Goal: Task Accomplishment & Management: Manage account settings

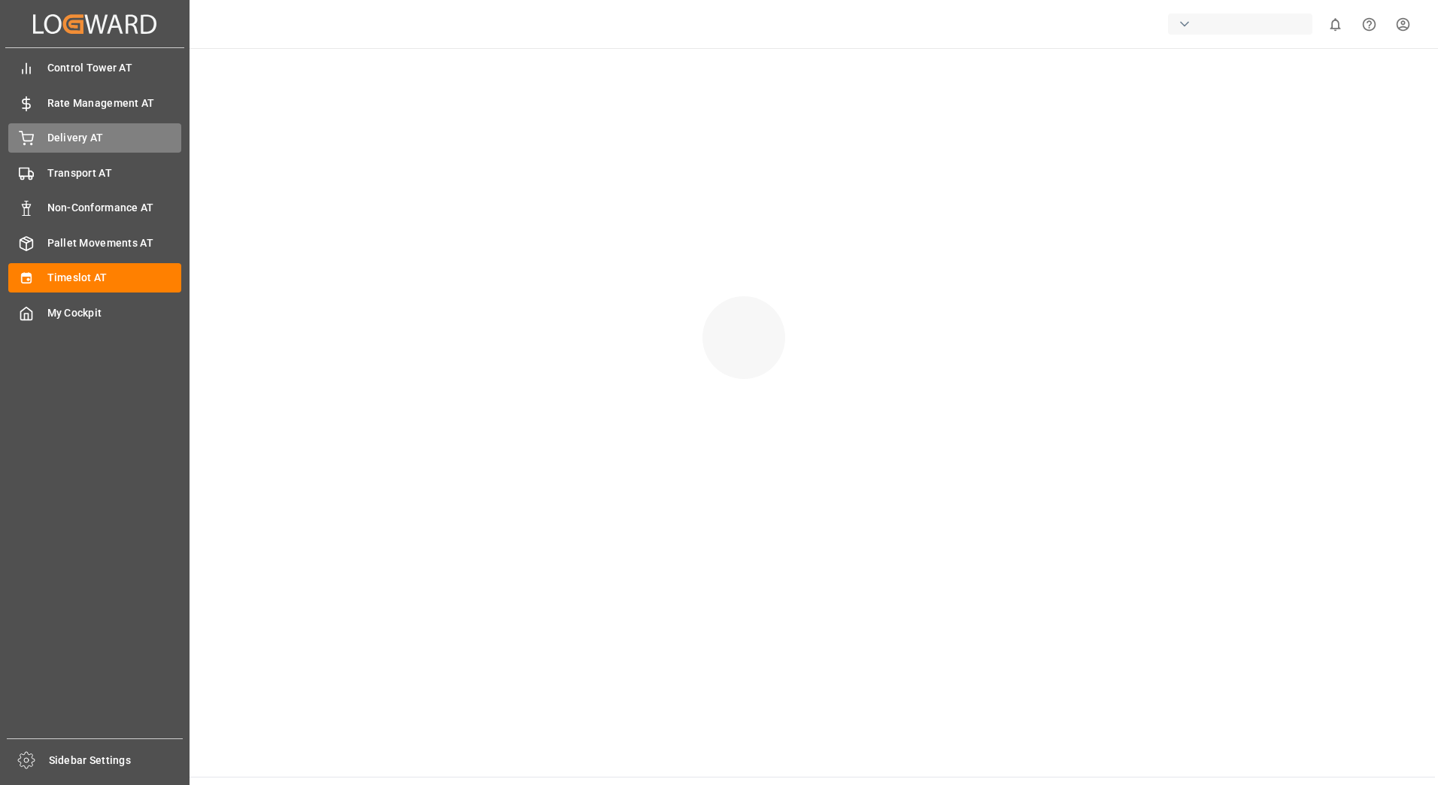
click at [23, 139] on icon at bounding box center [27, 137] width 14 height 10
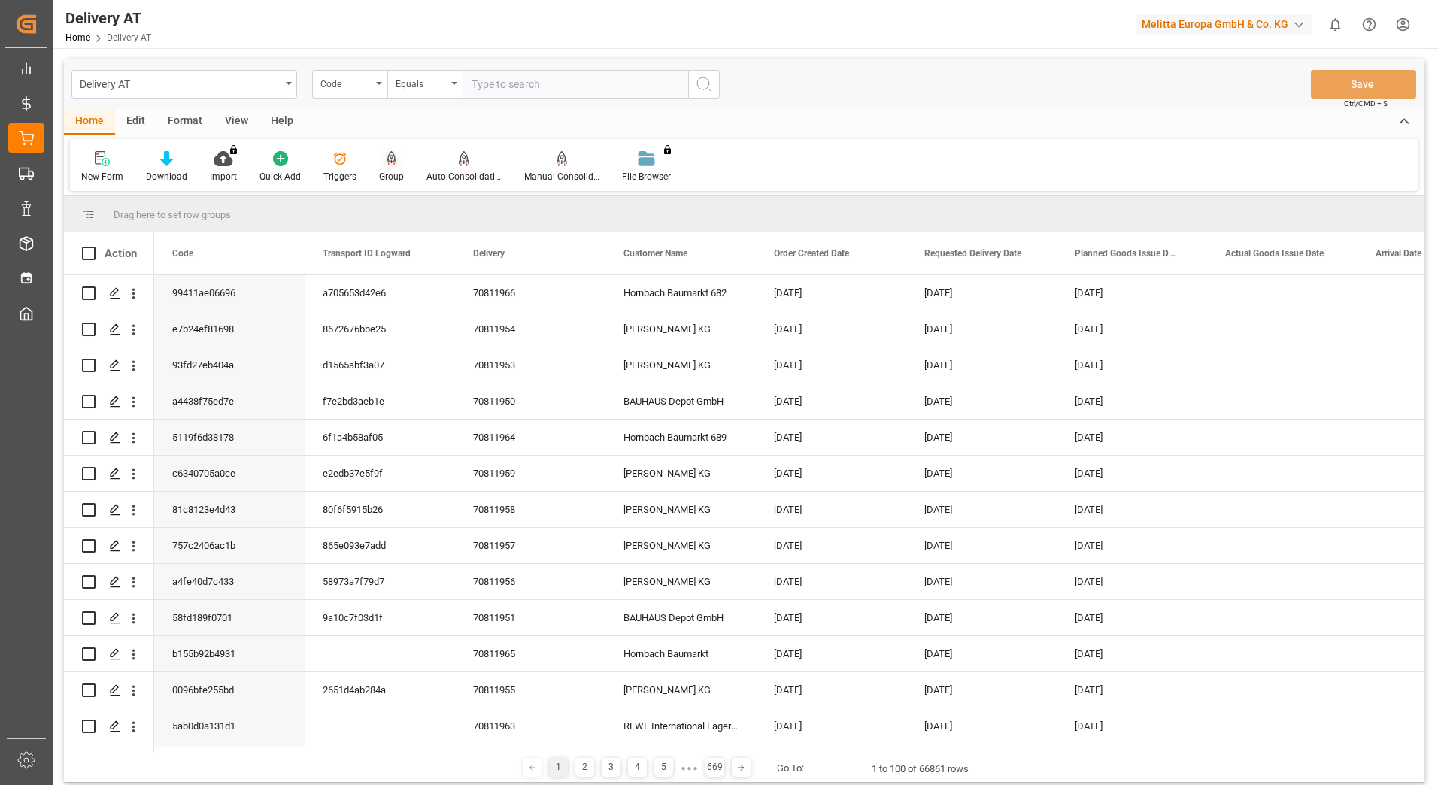
click at [390, 162] on icon at bounding box center [391, 158] width 11 height 15
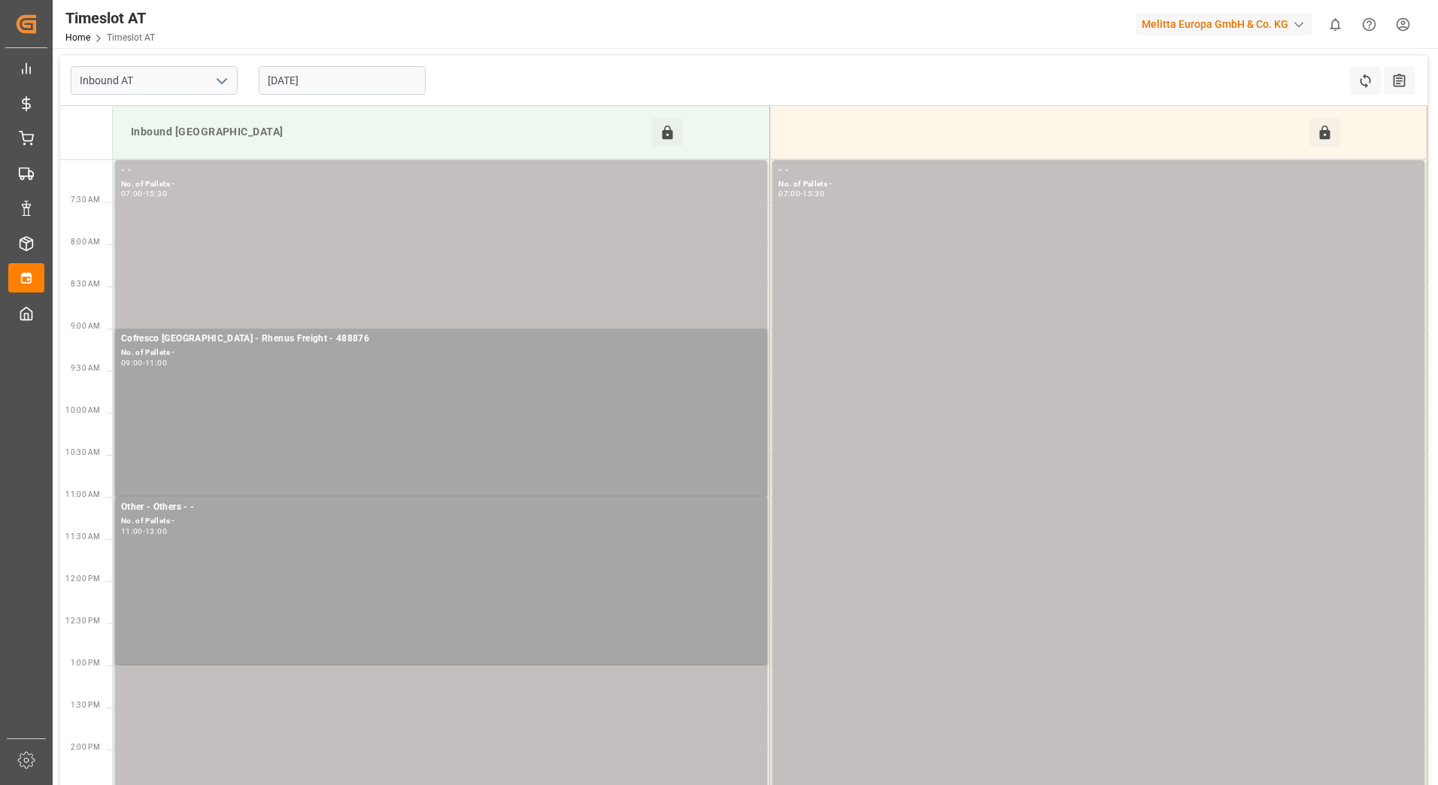
click at [350, 74] on input "[DATE]" at bounding box center [342, 80] width 167 height 29
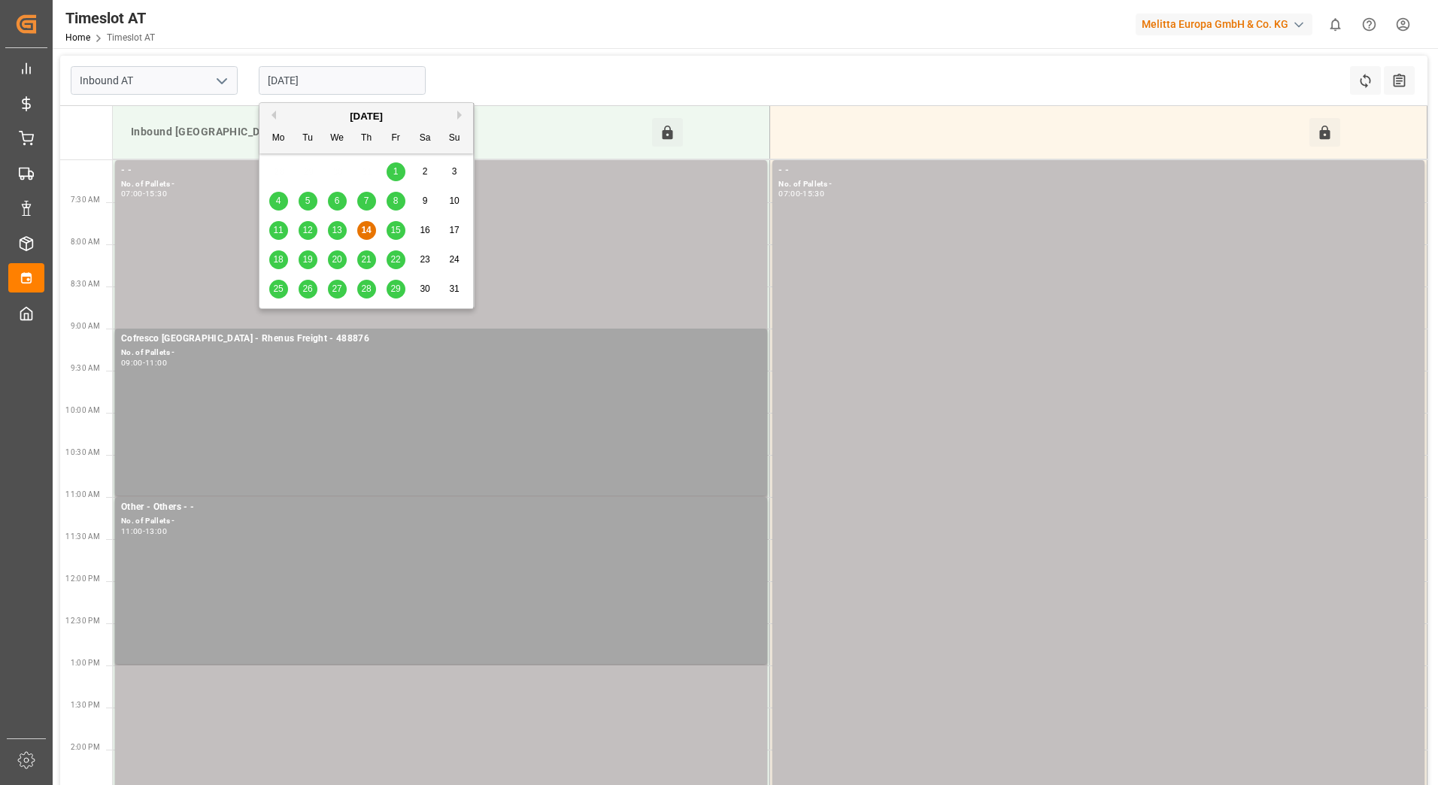
click at [407, 226] on div "11 12 13 14 15 16 17" at bounding box center [366, 230] width 205 height 29
click at [401, 229] on div "15" at bounding box center [395, 231] width 19 height 18
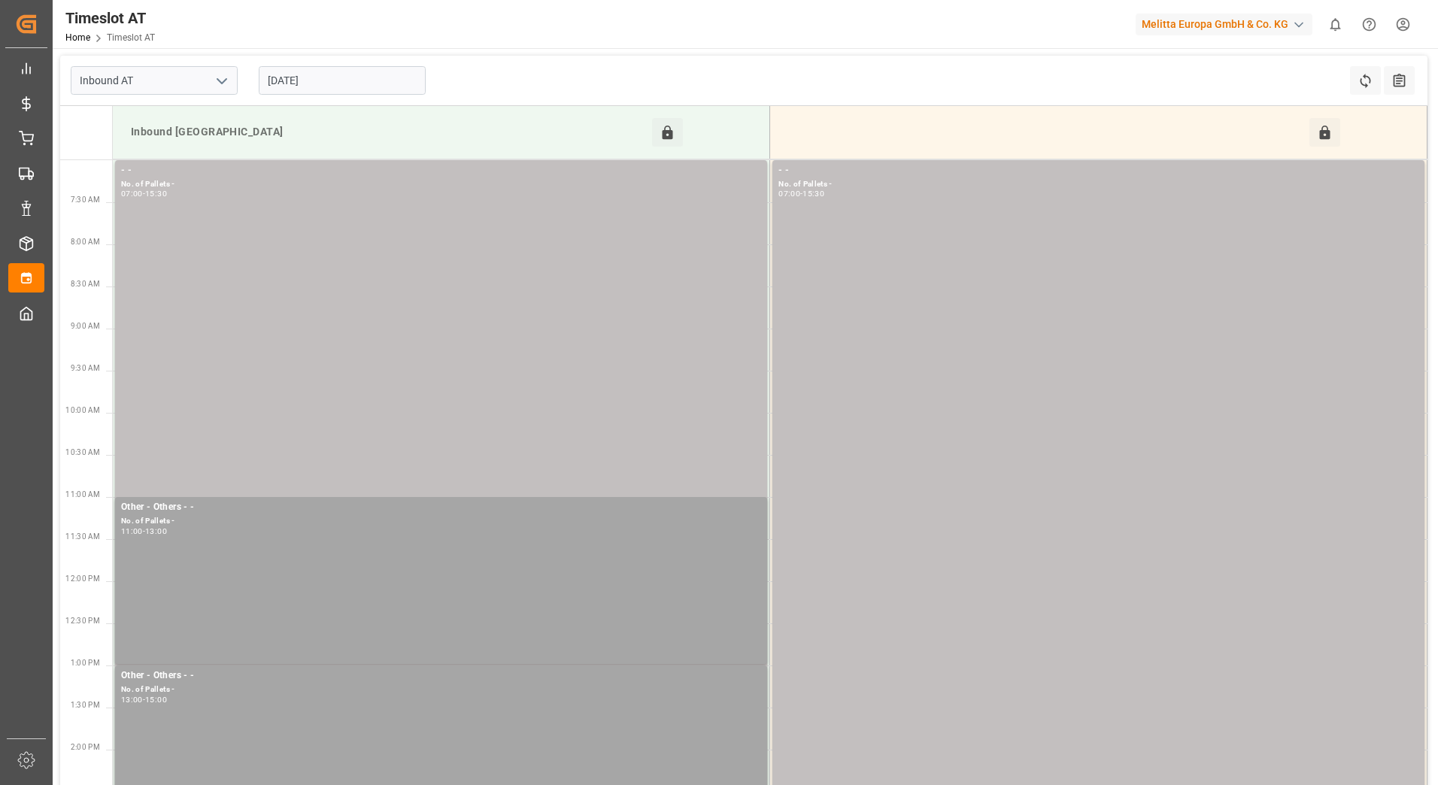
click at [367, 83] on input "15-08-2025" at bounding box center [342, 80] width 167 height 29
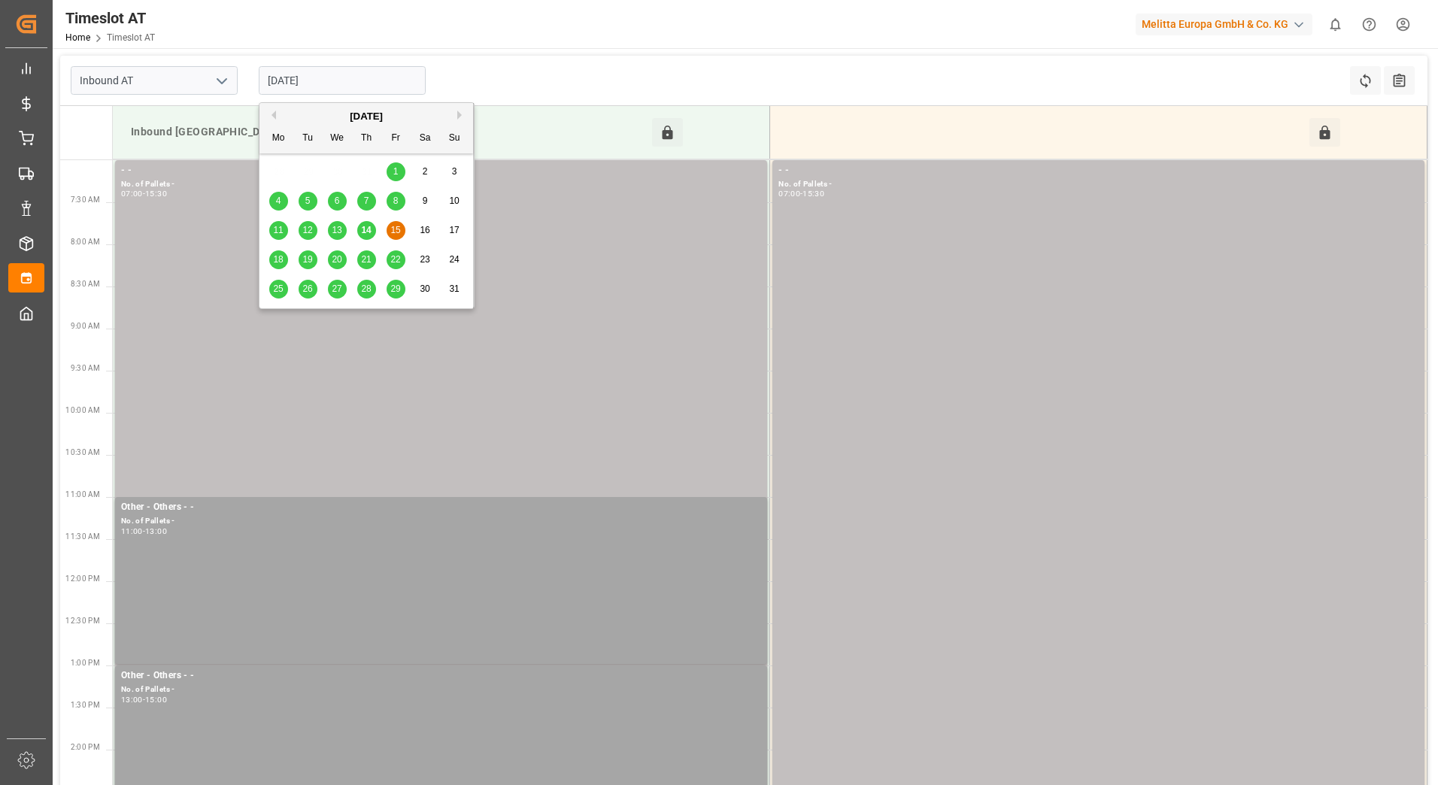
click at [276, 263] on span "18" at bounding box center [278, 259] width 10 height 11
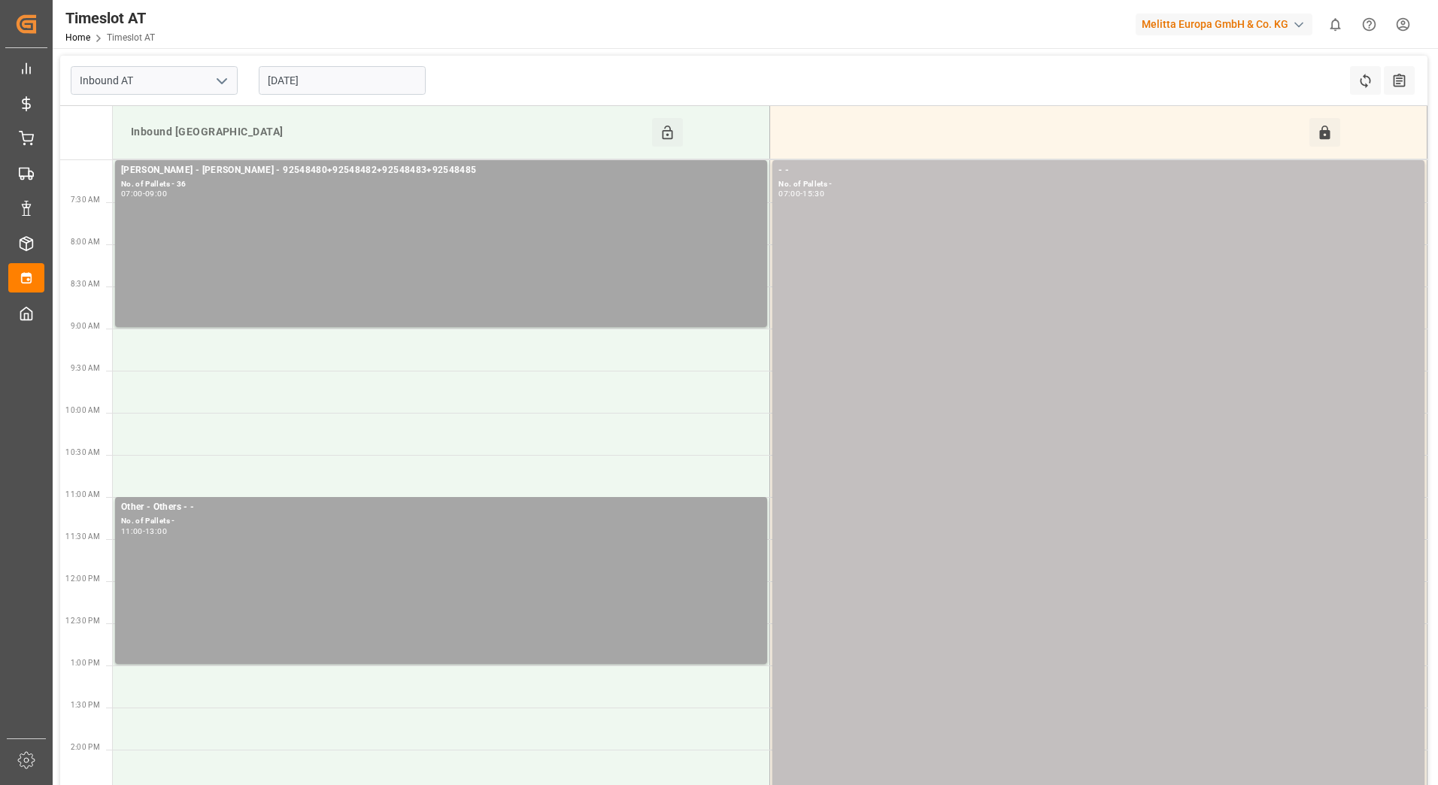
click at [284, 74] on input "18-08-2025" at bounding box center [342, 80] width 167 height 29
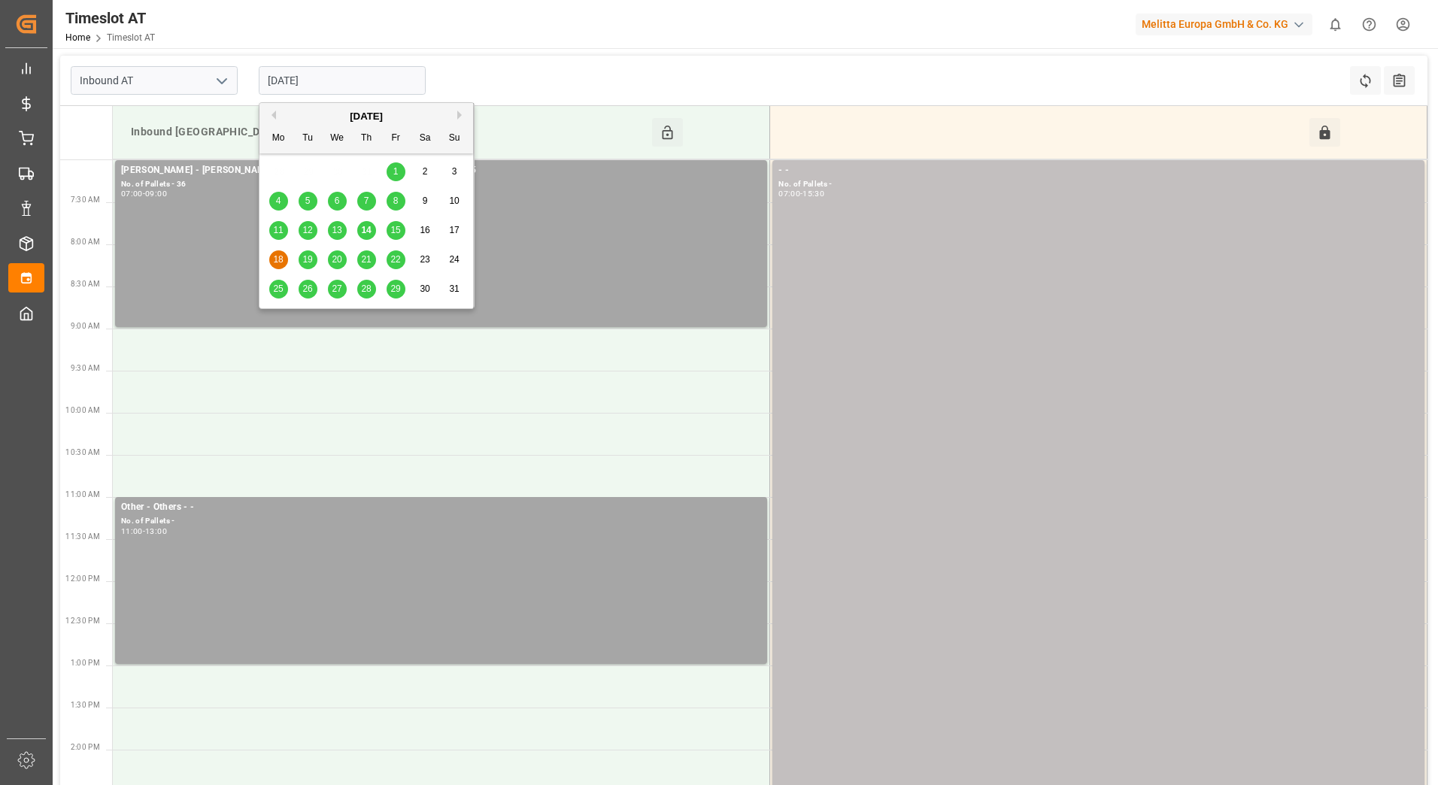
click at [365, 232] on span "14" at bounding box center [366, 230] width 10 height 11
type input "[DATE]"
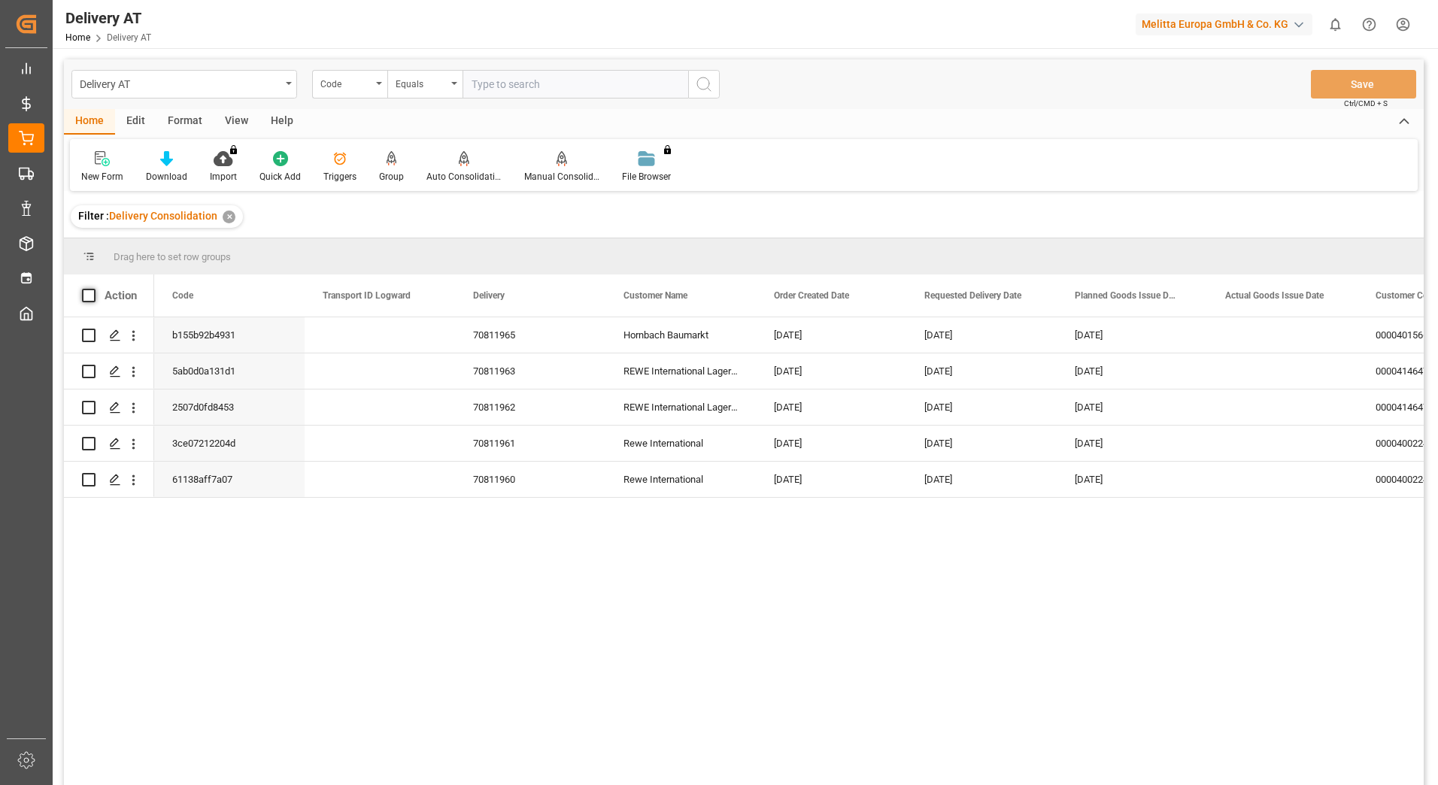
click at [90, 292] on span at bounding box center [89, 296] width 14 height 14
click at [93, 289] on input "checkbox" at bounding box center [93, 289] width 0 height 0
checkbox input "true"
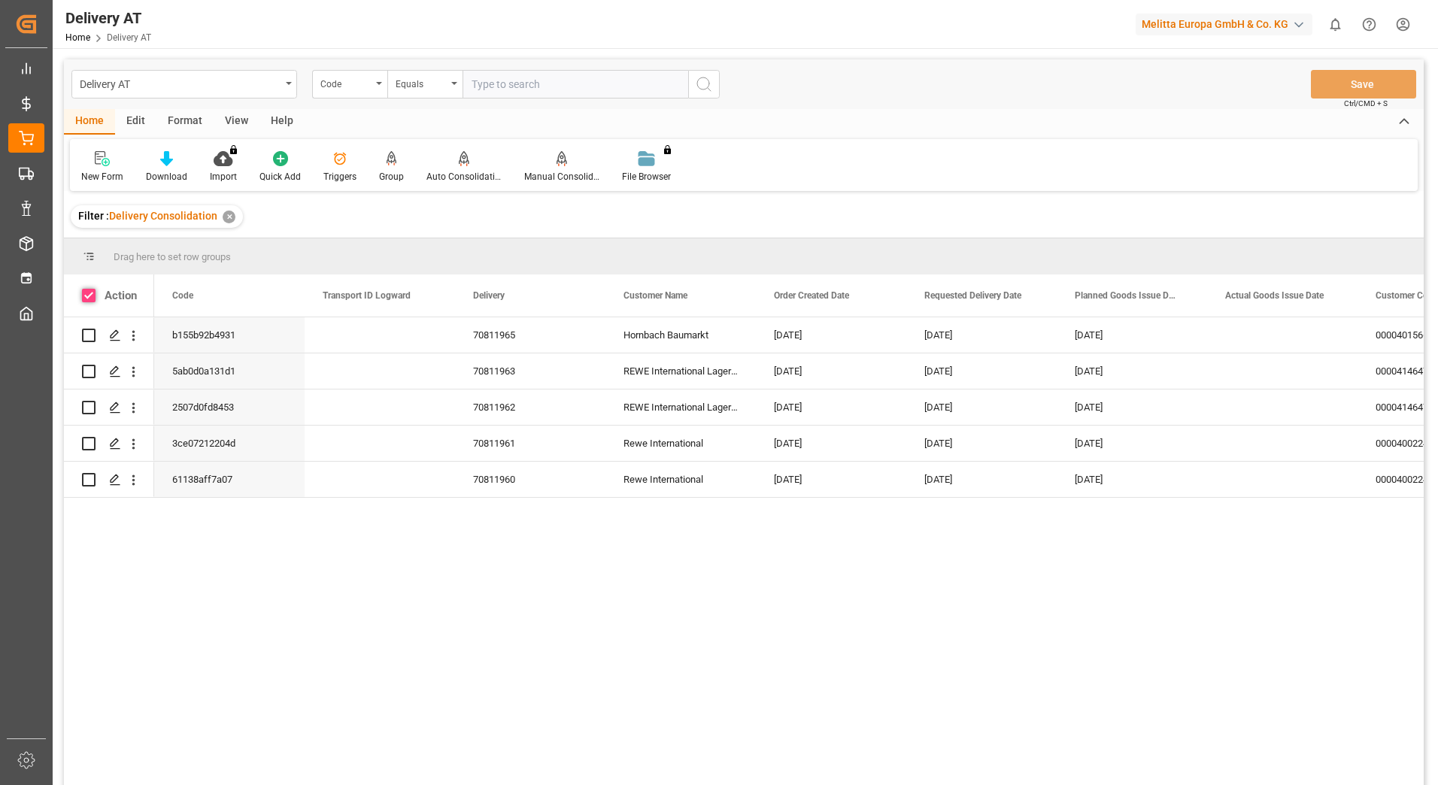
checkbox input "true"
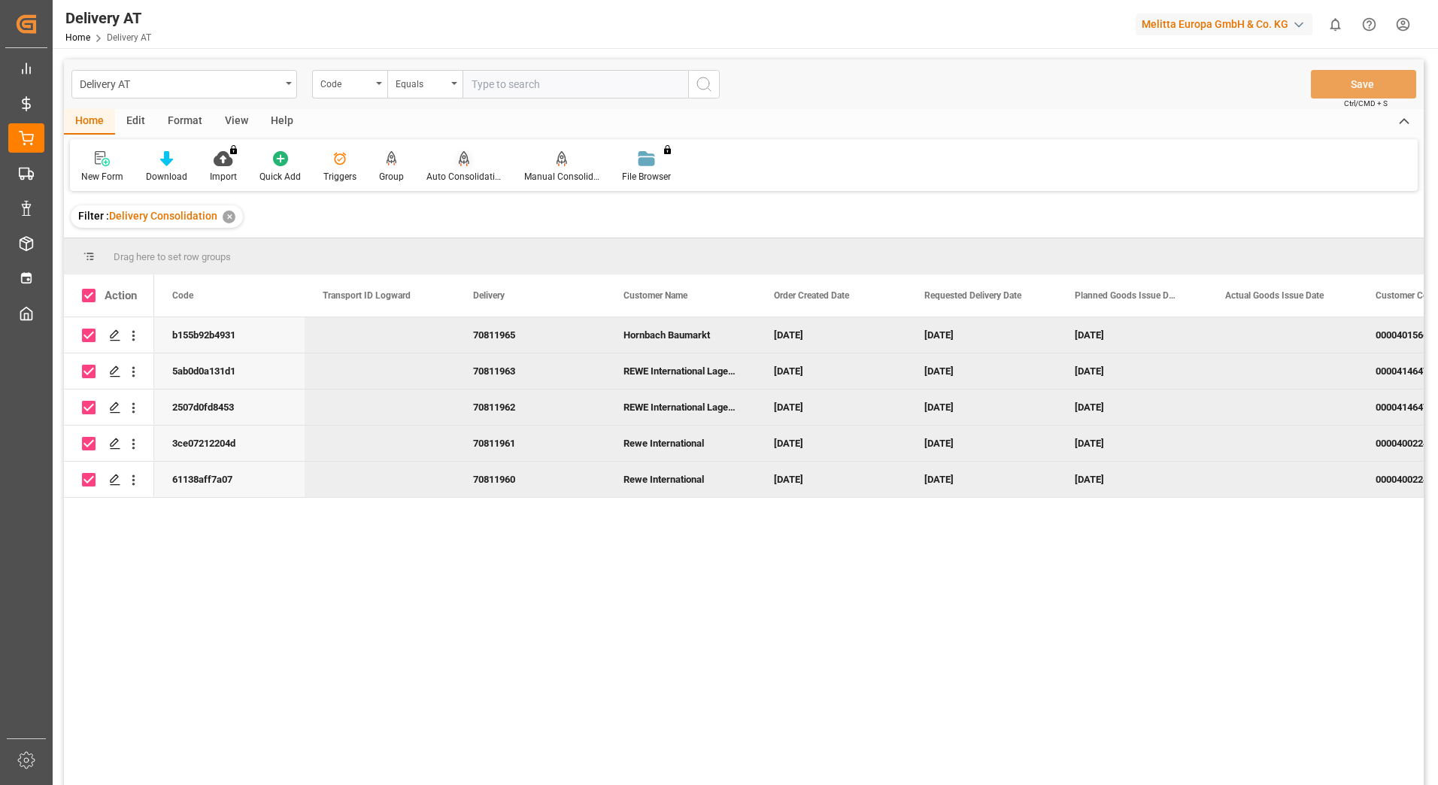
click at [459, 168] on div "Auto Consolidation" at bounding box center [464, 166] width 98 height 33
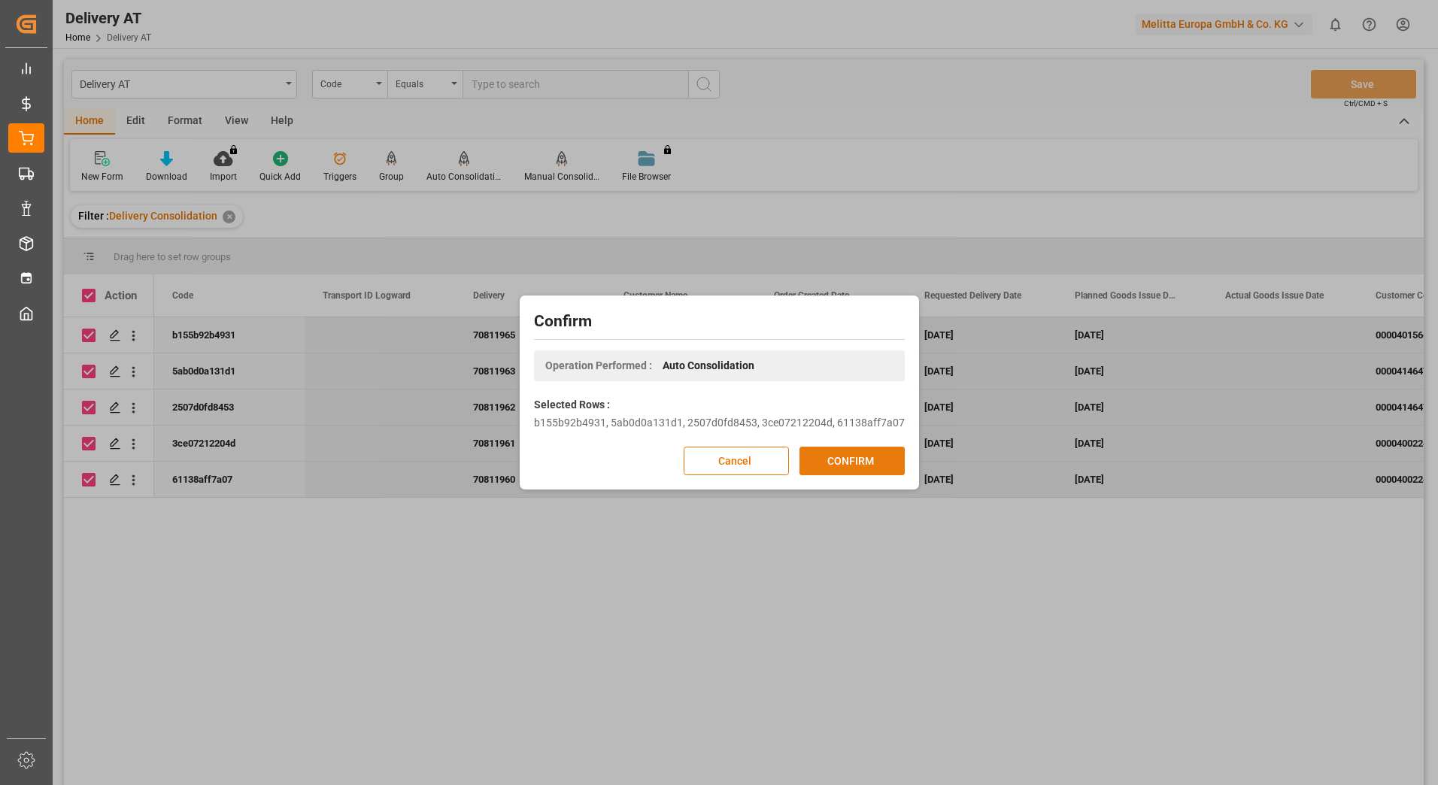
click at [832, 454] on button "CONFIRM" at bounding box center [851, 461] width 105 height 29
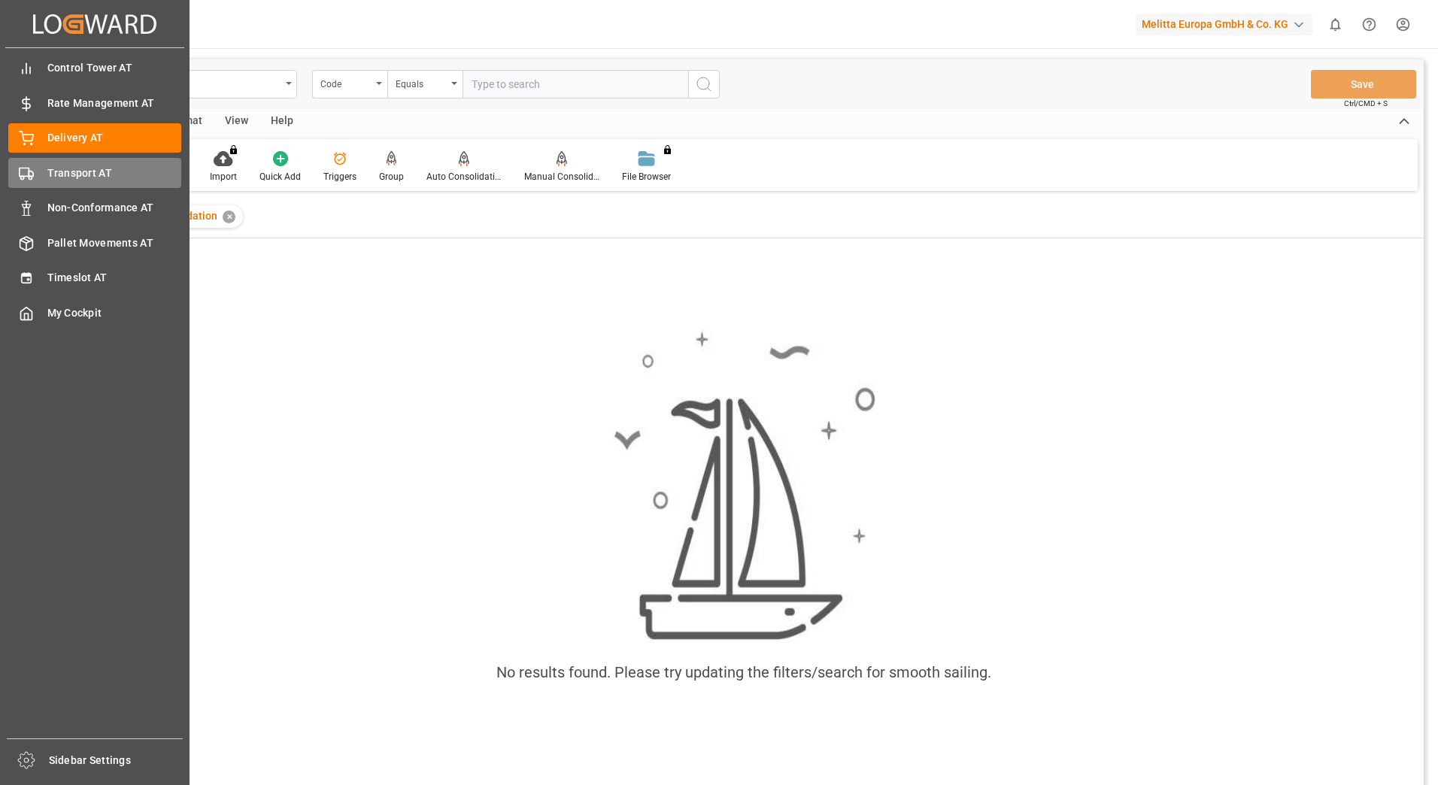
click at [39, 169] on div "Transport AT Transport AT" at bounding box center [94, 172] width 173 height 29
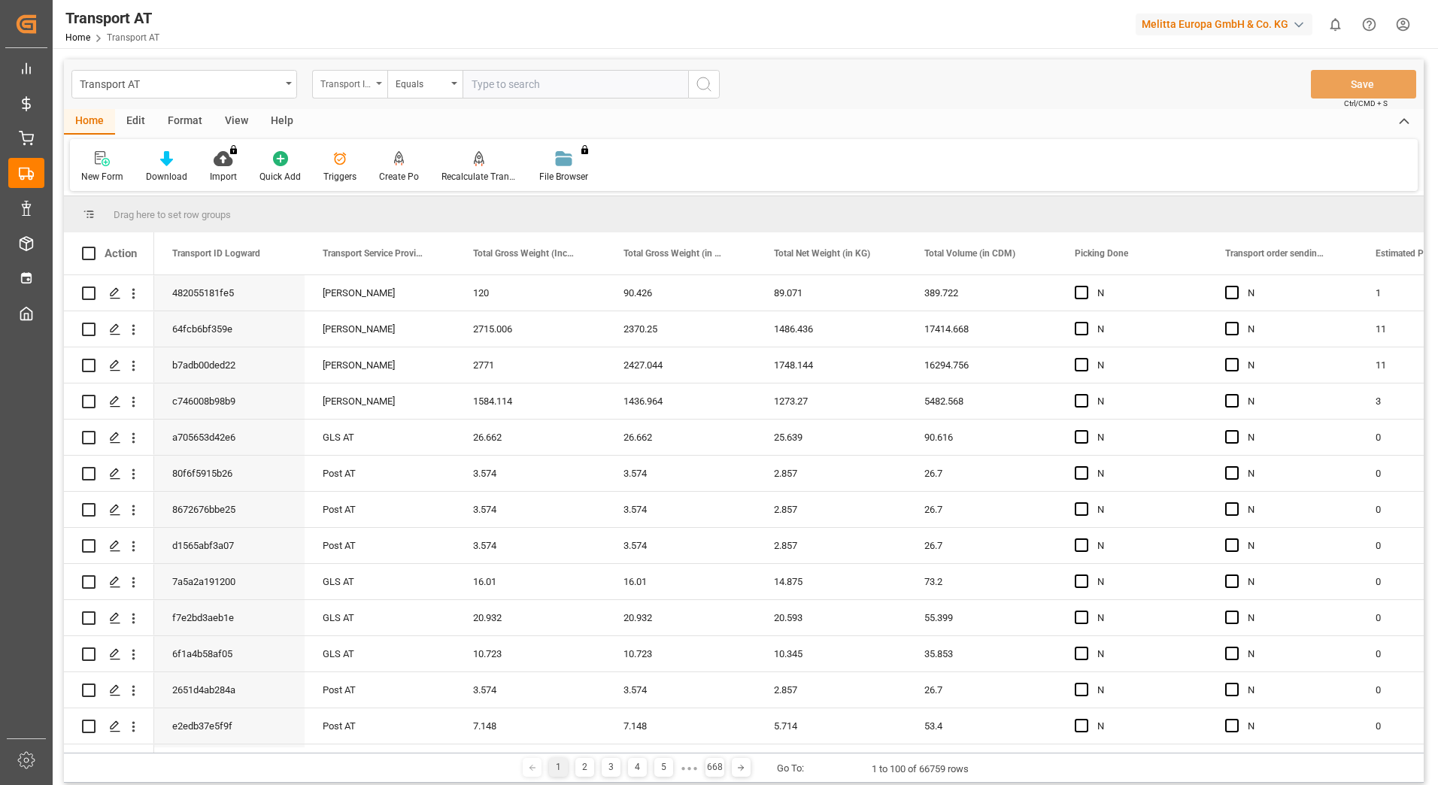
click at [348, 80] on div "Transport ID Logward" at bounding box center [345, 82] width 51 height 17
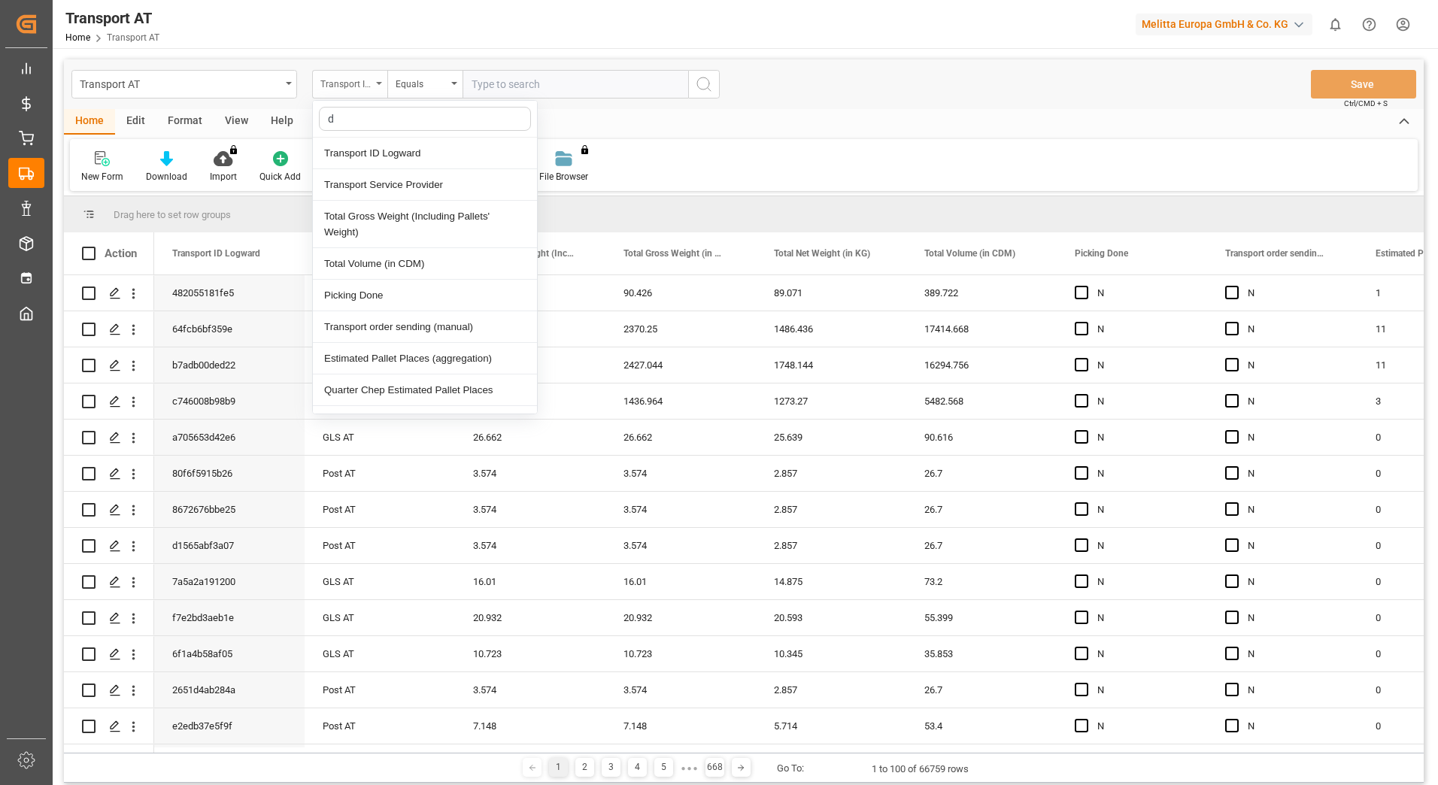
type input "do"
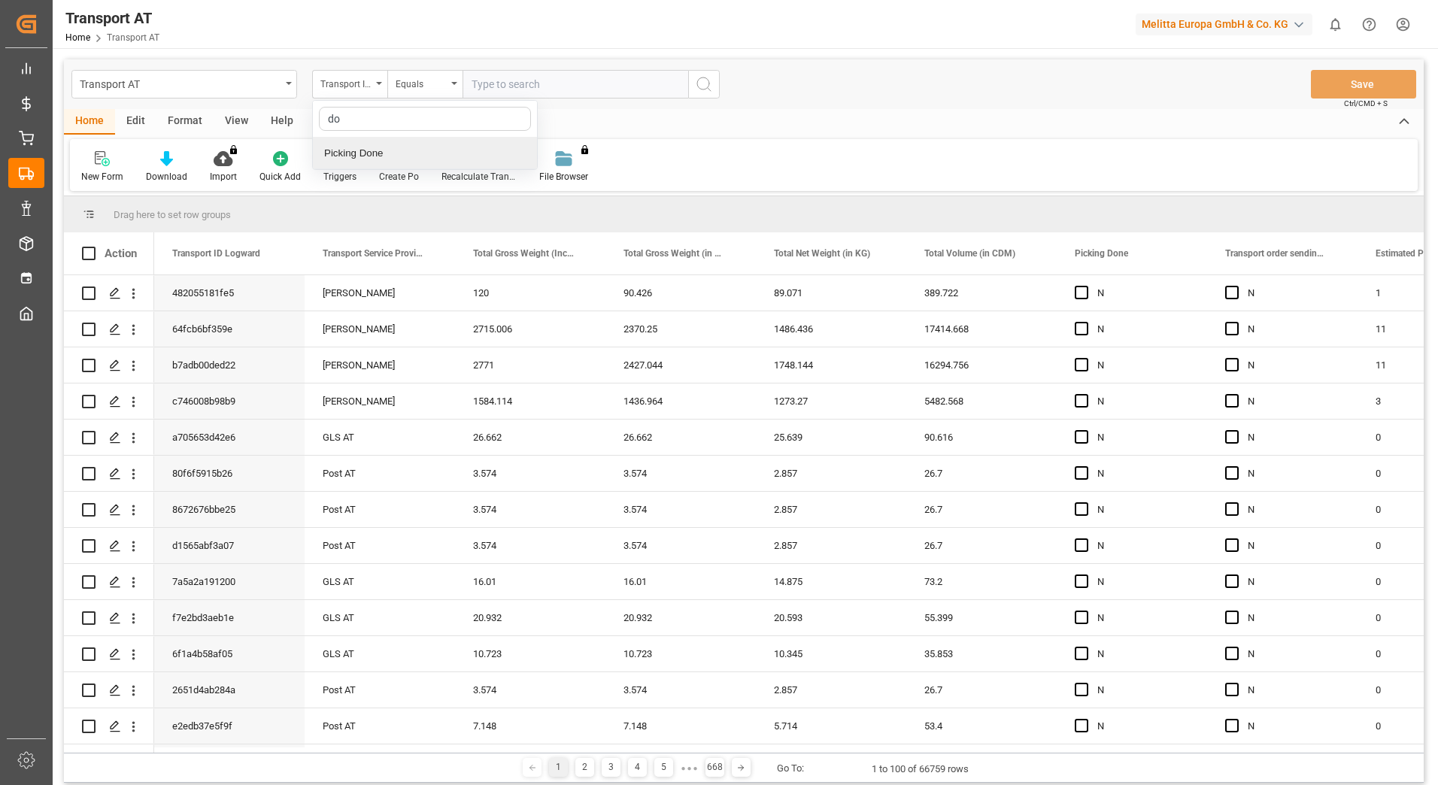
click at [382, 158] on div "Picking Done" at bounding box center [425, 154] width 224 height 32
click at [510, 89] on input "text" at bounding box center [575, 84] width 226 height 29
type input "Y"
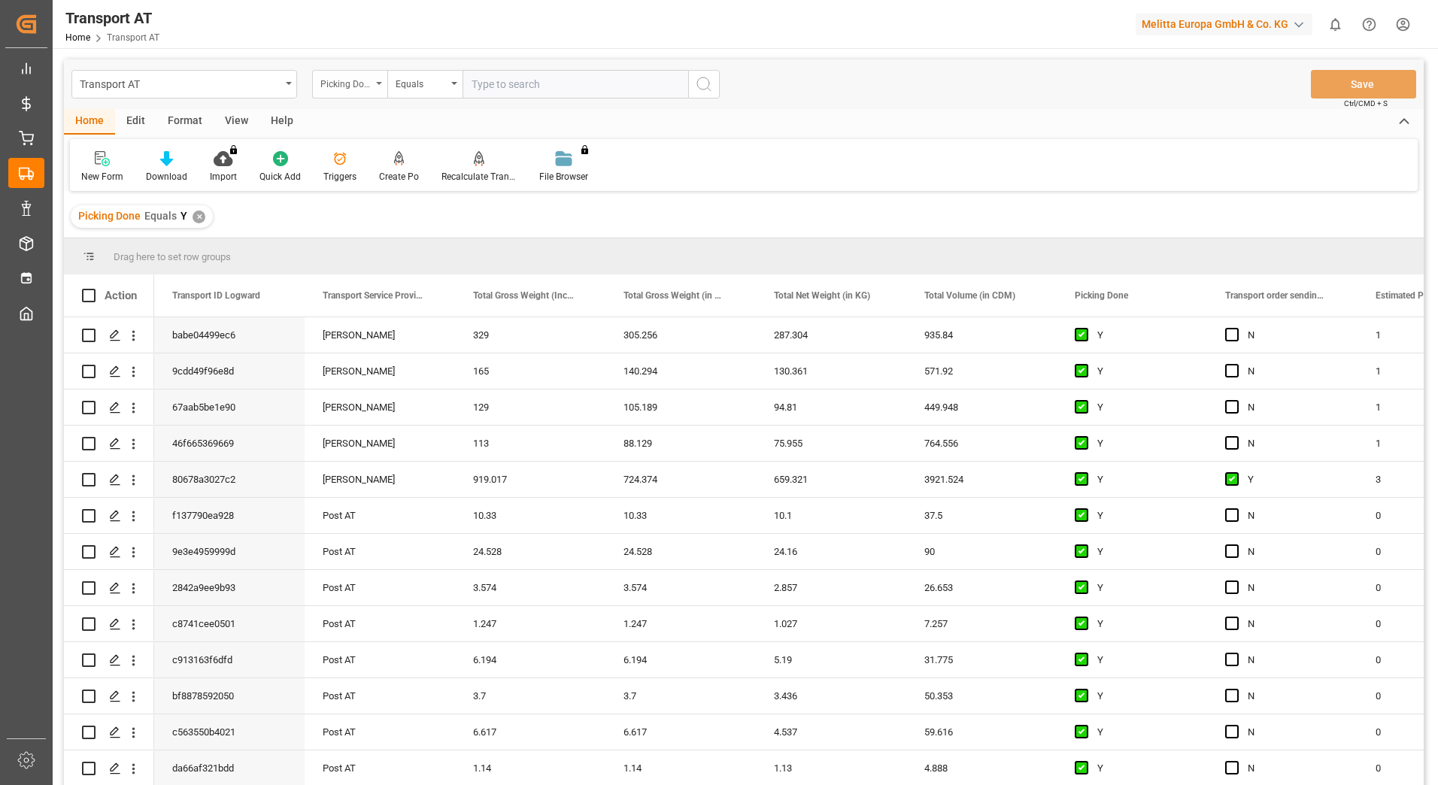
click at [380, 88] on div "Picking Done" at bounding box center [349, 84] width 75 height 29
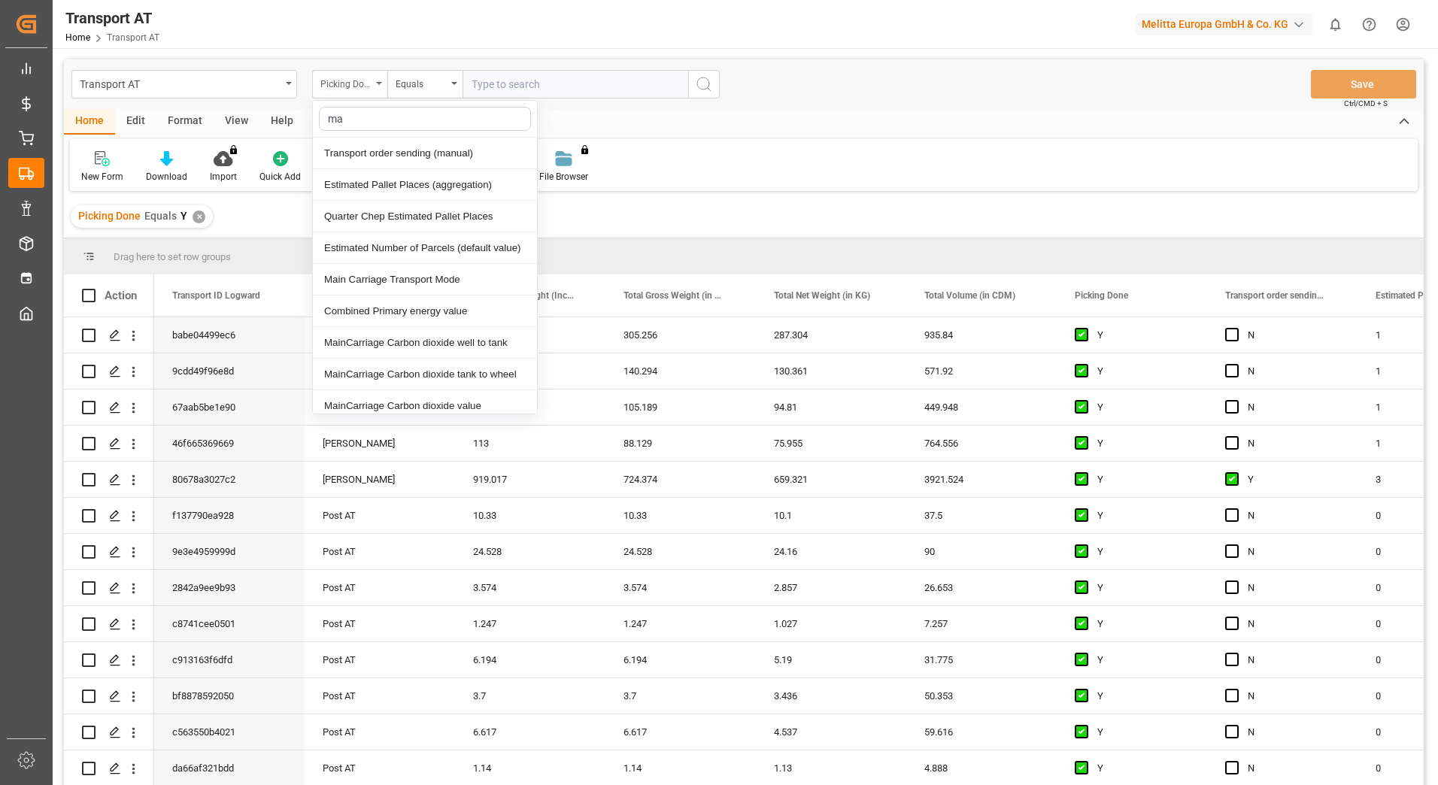
type input "man"
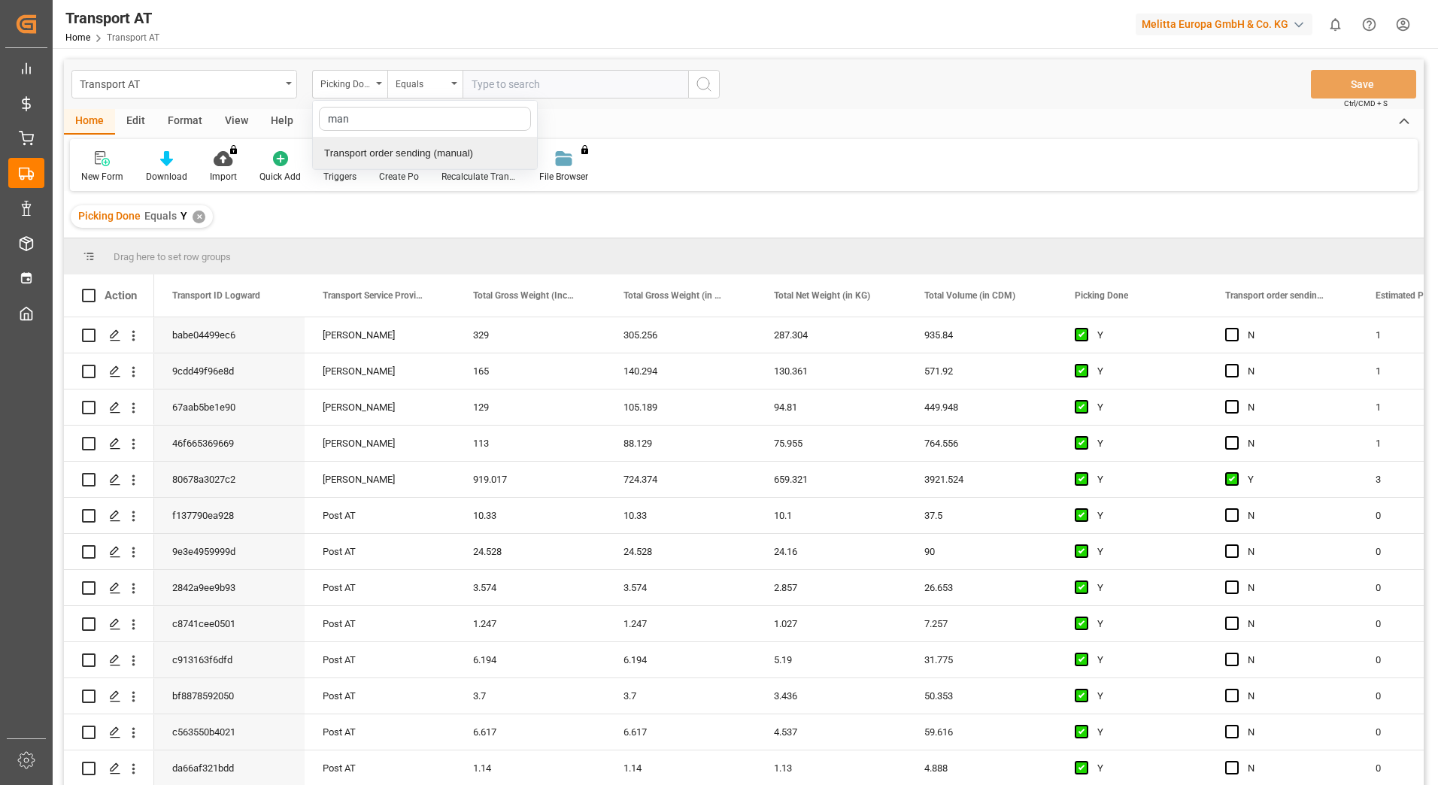
click at [379, 158] on div "Transport order sending (manual)" at bounding box center [425, 154] width 224 height 32
click at [516, 78] on input "text" at bounding box center [575, 84] width 226 height 29
type input "N"
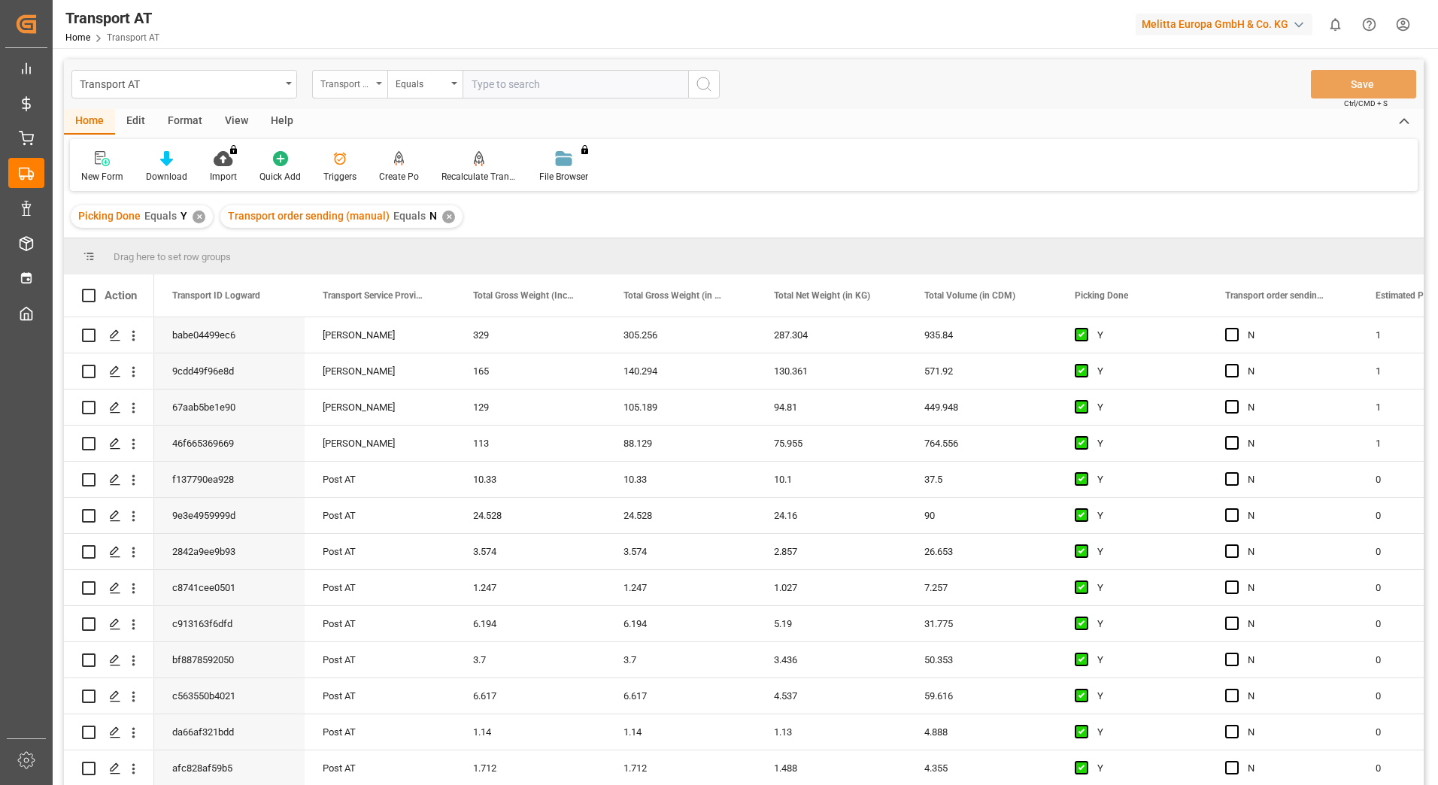
click at [377, 89] on div "Transport order sending (manual)" at bounding box center [349, 84] width 75 height 29
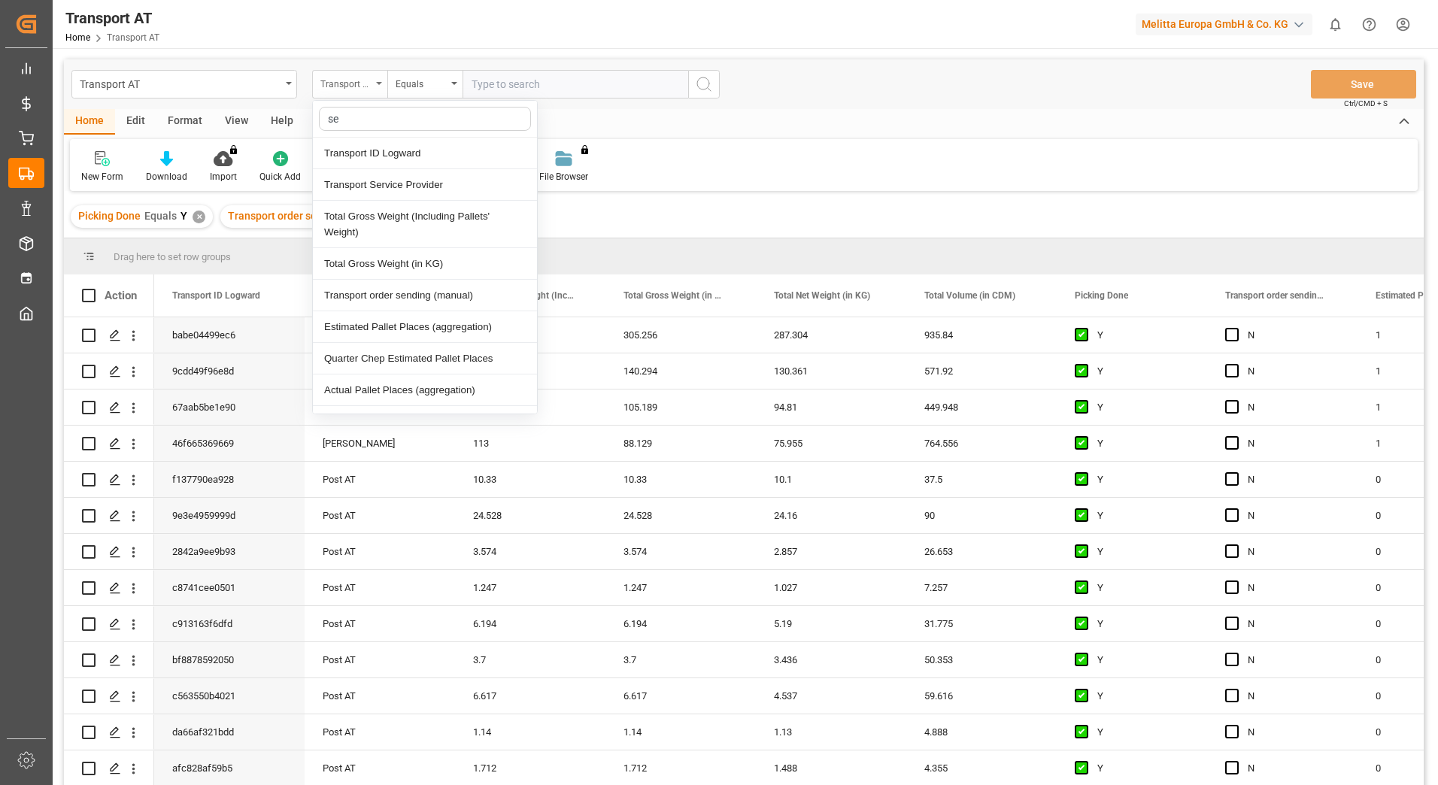
type input "ser"
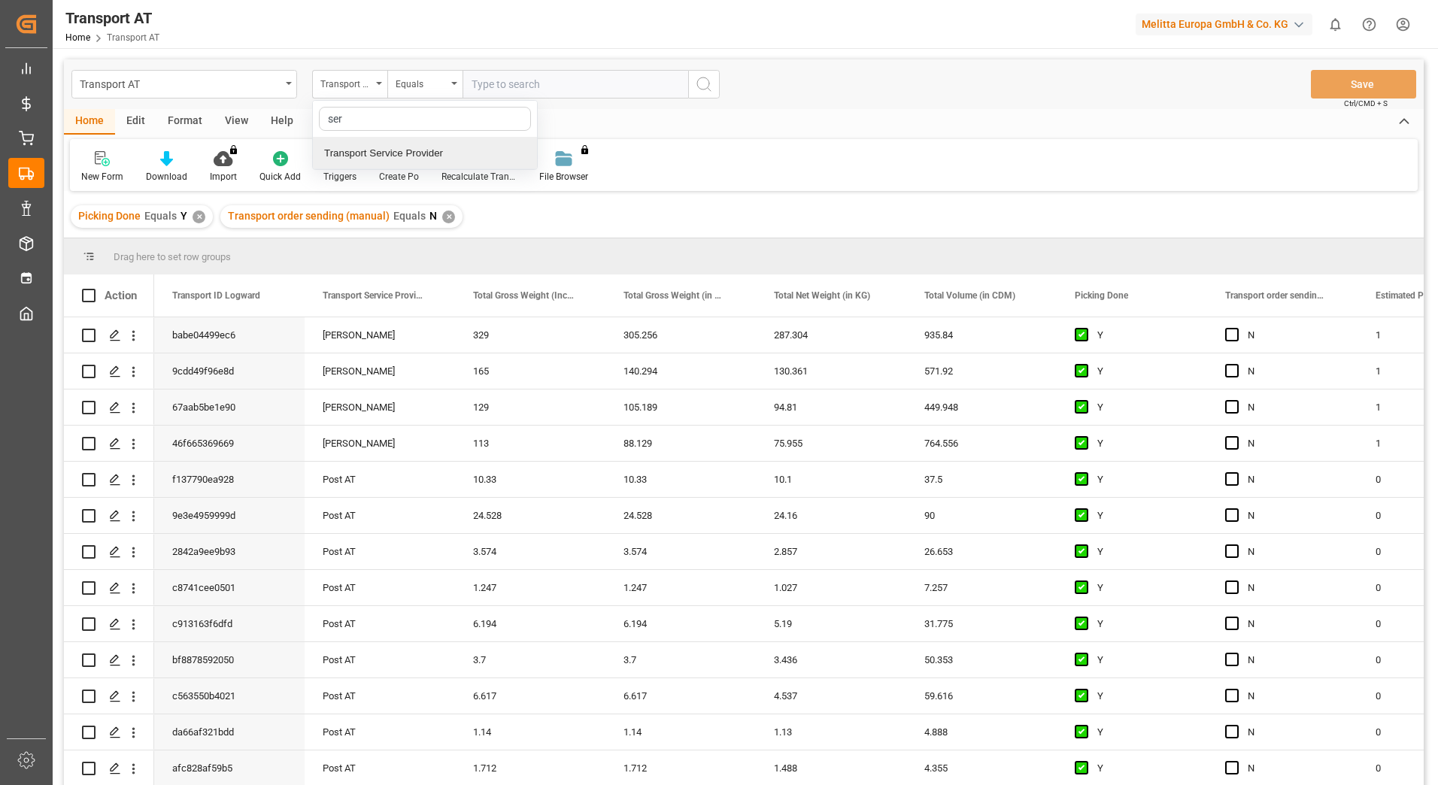
click at [373, 153] on div "Transport Service Provider" at bounding box center [425, 154] width 224 height 32
click at [495, 86] on input "text" at bounding box center [575, 84] width 226 height 29
type input "gebr [PERSON_NAME]"
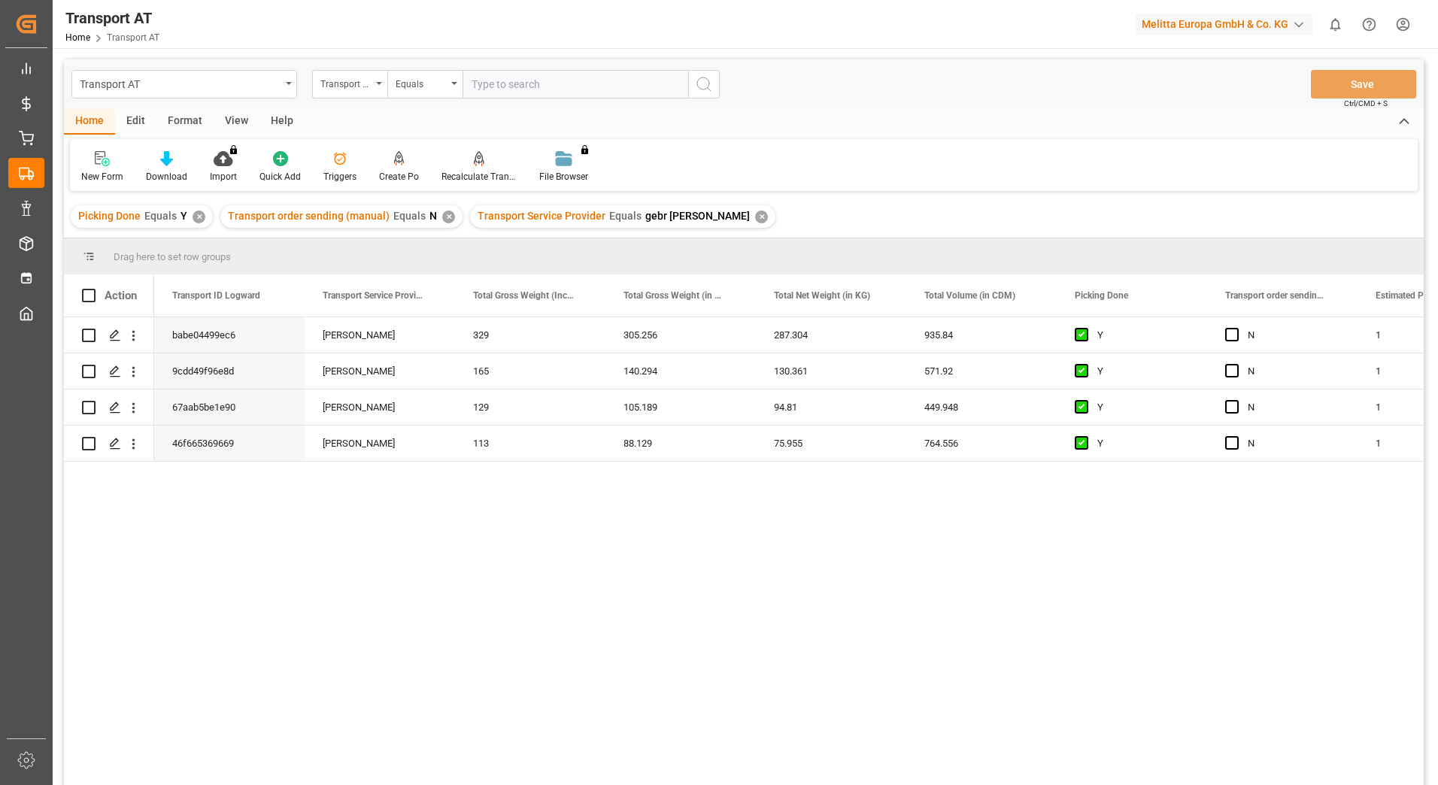
click at [235, 117] on div "View" at bounding box center [237, 122] width 46 height 26
click at [94, 161] on icon at bounding box center [96, 158] width 15 height 15
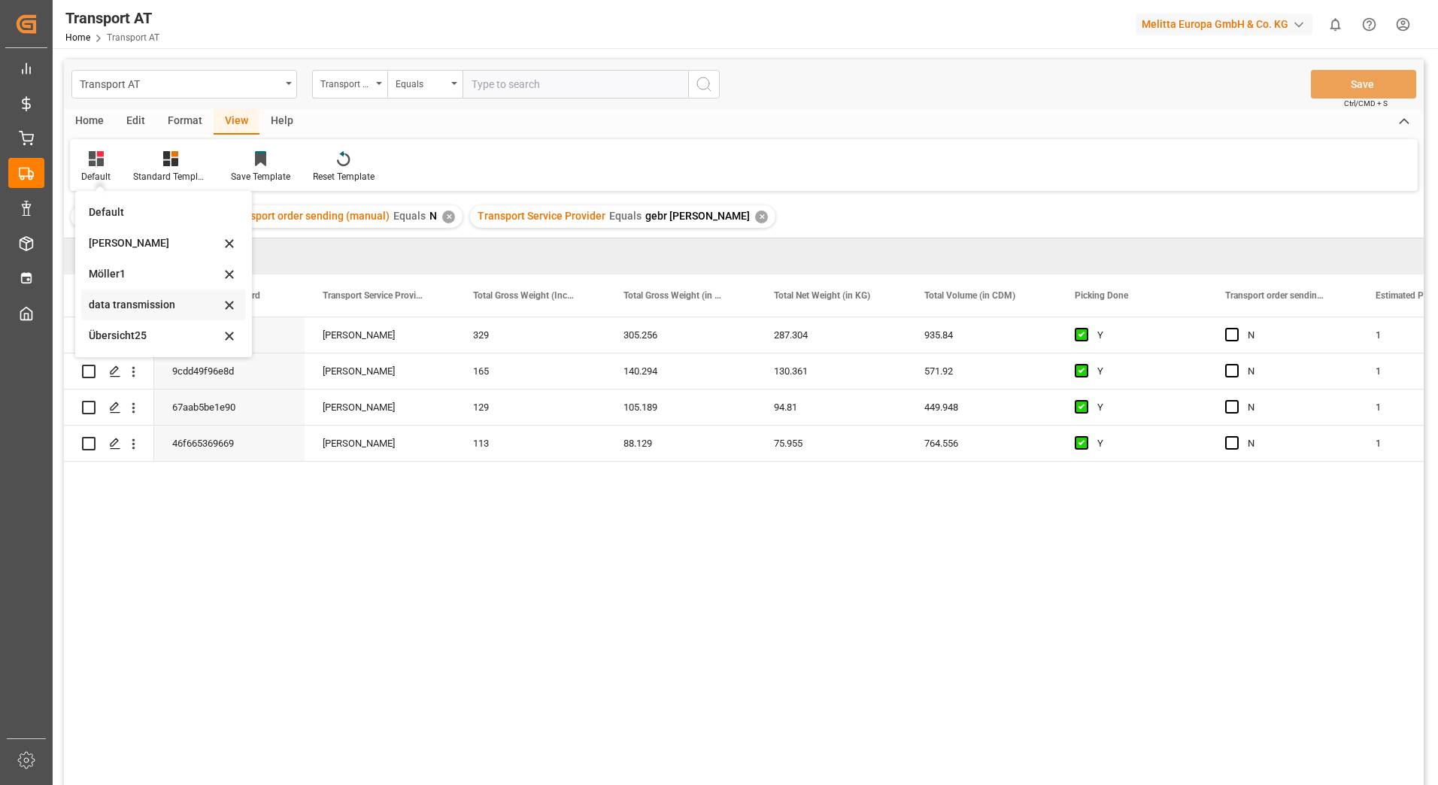
click at [117, 306] on div "data transmission" at bounding box center [155, 305] width 132 height 16
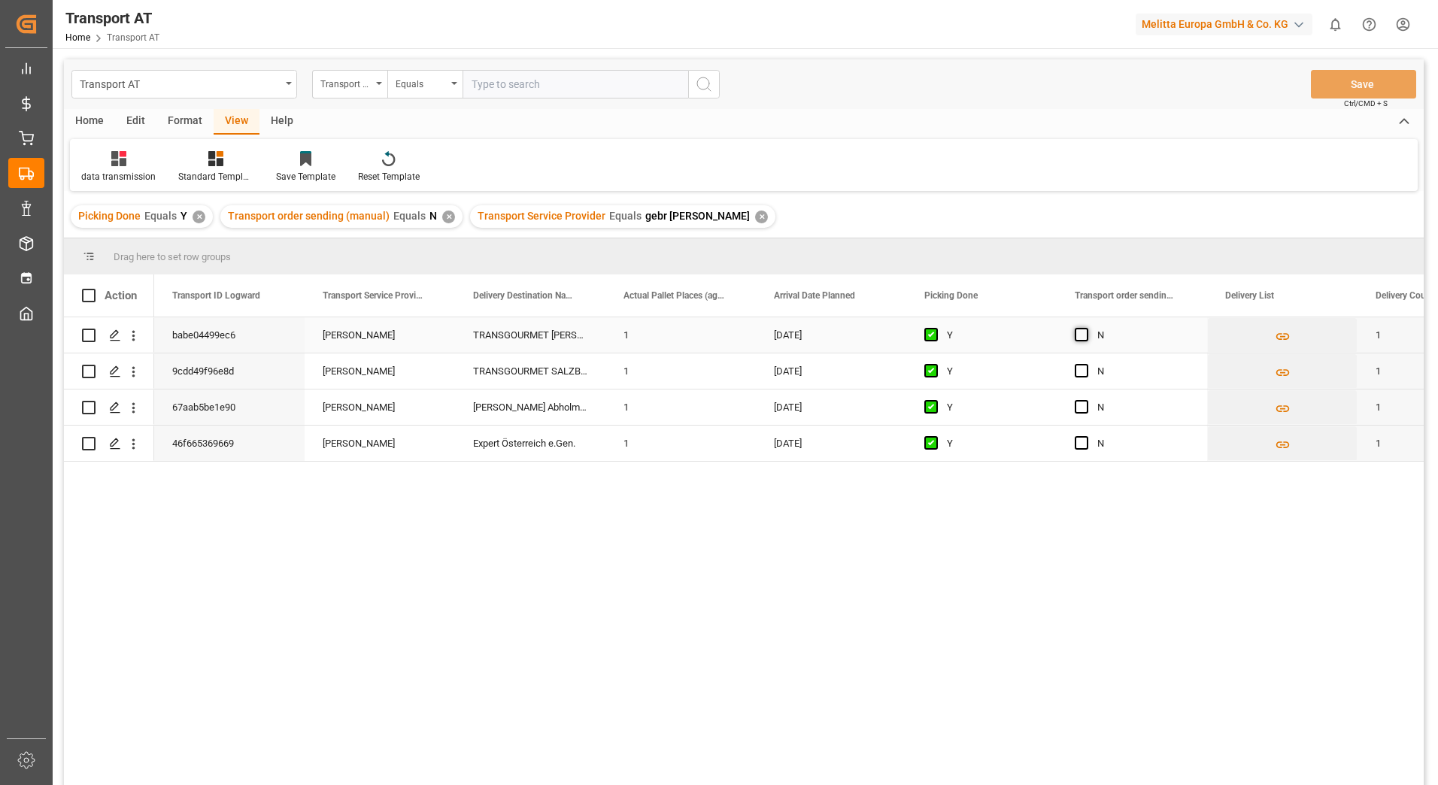
click at [1080, 335] on span "Press SPACE to select this row." at bounding box center [1081, 335] width 14 height 14
click at [1086, 328] on input "Press SPACE to select this row." at bounding box center [1086, 328] width 0 height 0
click at [1083, 376] on span "Press SPACE to select this row." at bounding box center [1081, 371] width 14 height 14
click at [1086, 364] on input "Press SPACE to select this row." at bounding box center [1086, 364] width 0 height 0
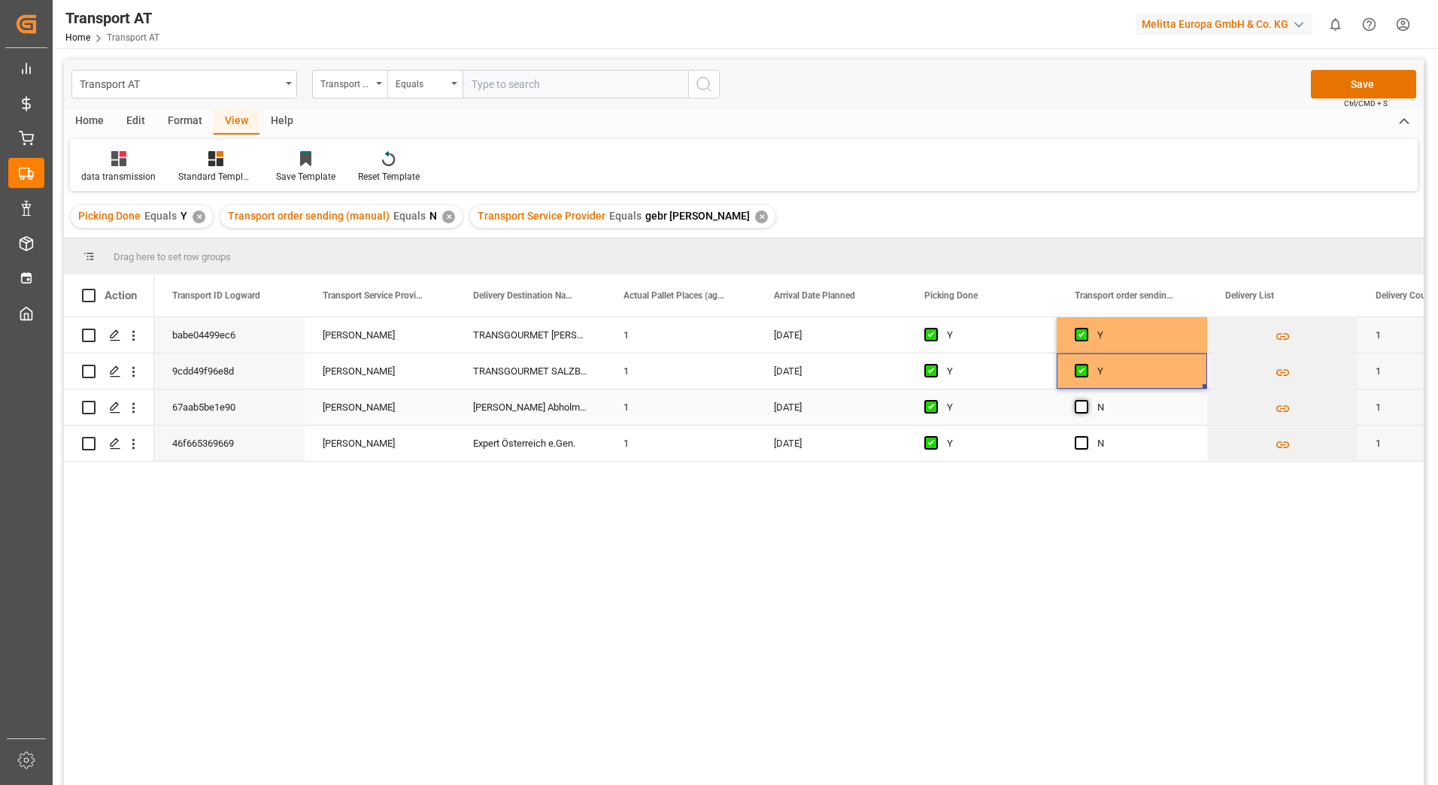
click at [1081, 413] on span "Press SPACE to select this row." at bounding box center [1081, 407] width 14 height 14
click at [1086, 400] on input "Press SPACE to select this row." at bounding box center [1086, 400] width 0 height 0
click at [1077, 445] on span "Press SPACE to select this row." at bounding box center [1081, 443] width 14 height 14
click at [1086, 436] on input "Press SPACE to select this row." at bounding box center [1086, 436] width 0 height 0
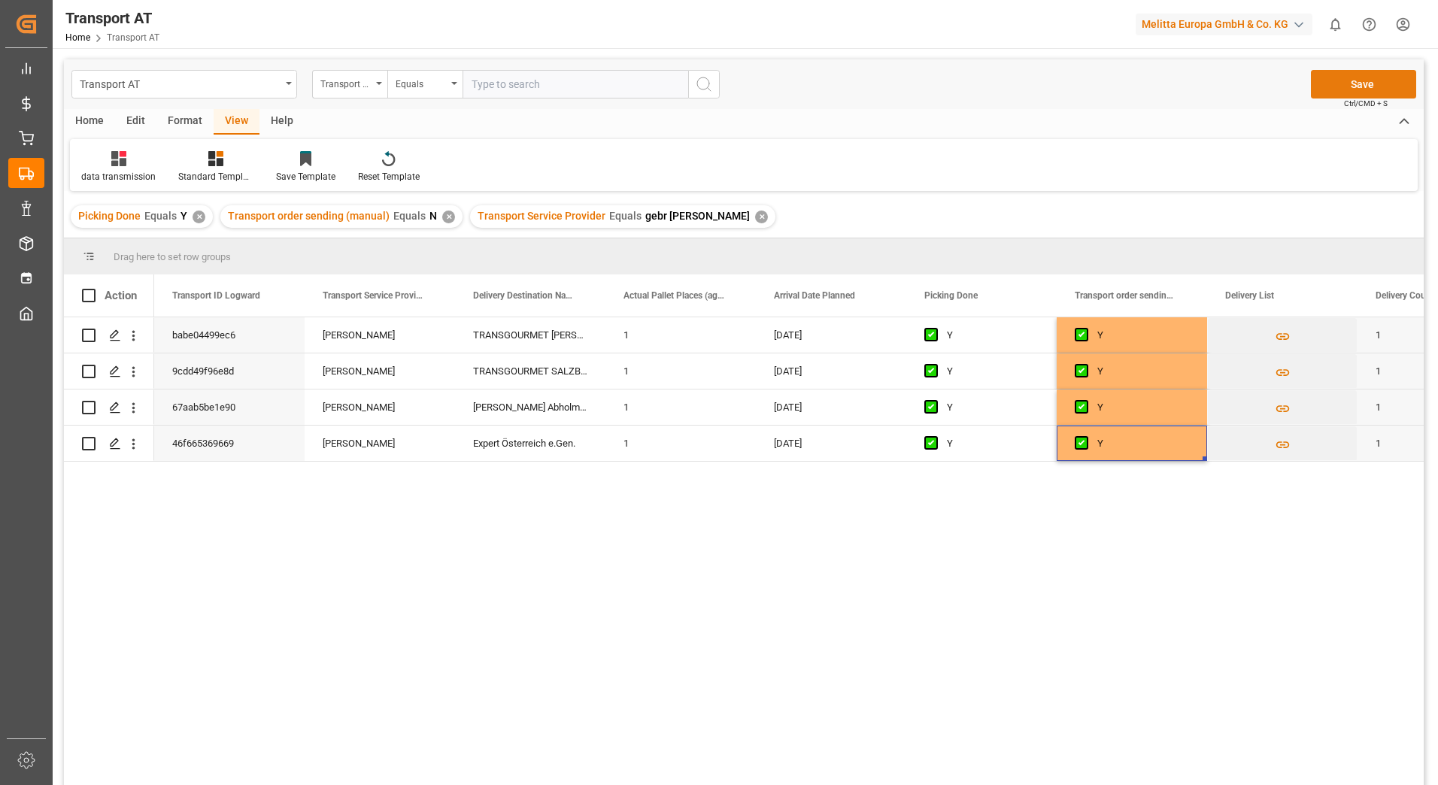
click at [1332, 74] on button "Save" at bounding box center [1362, 84] width 105 height 29
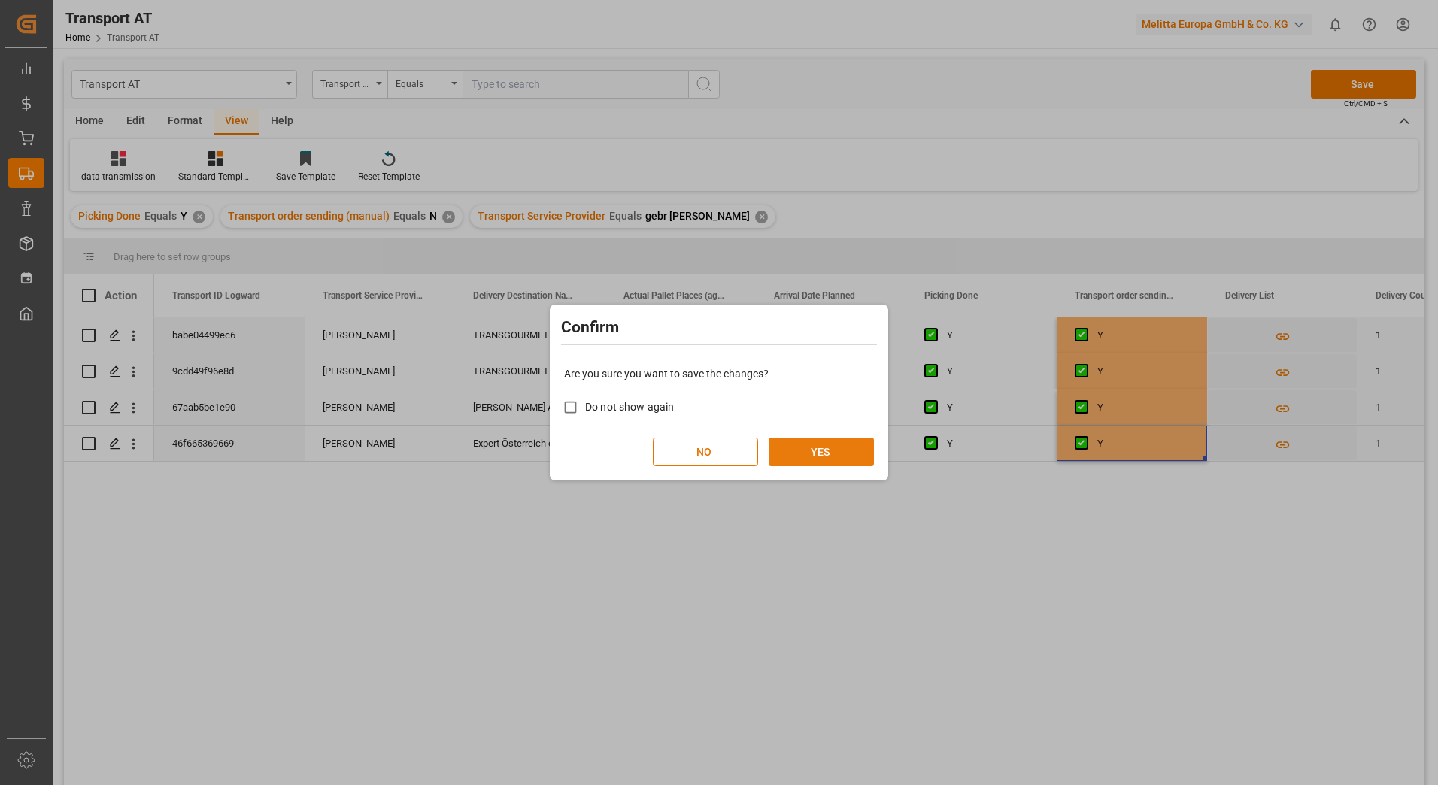
click at [861, 446] on button "YES" at bounding box center [820, 452] width 105 height 29
